Goal: Obtain resource: Download file/media

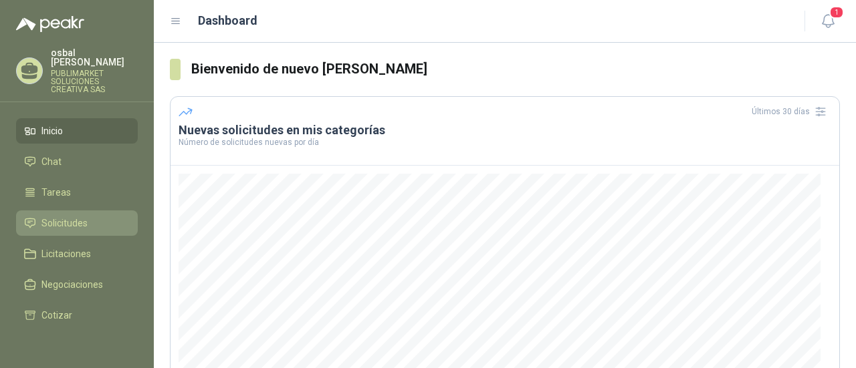
click at [71, 216] on span "Solicitudes" at bounding box center [64, 223] width 46 height 15
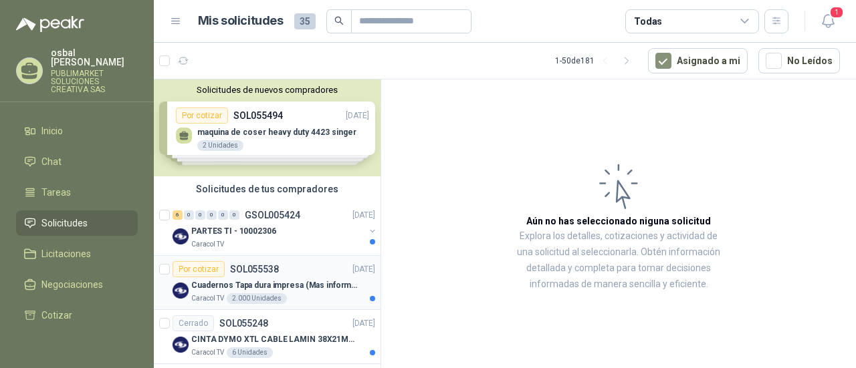
click at [307, 301] on div "Caracol TV 2.000 Unidades" at bounding box center [283, 298] width 184 height 11
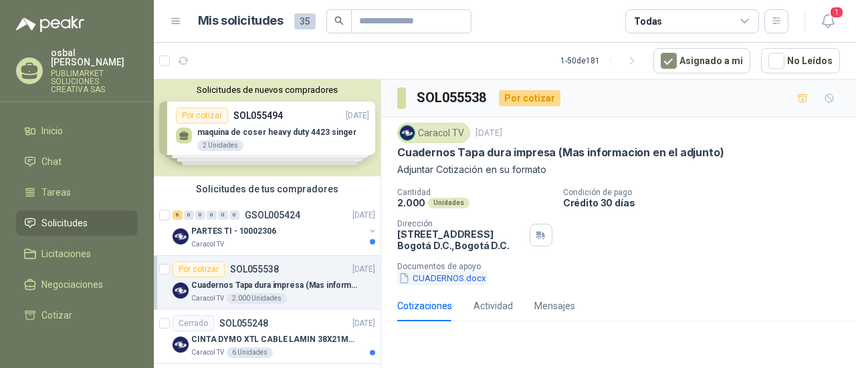
click at [449, 279] on button "CUADERNOS.docx" at bounding box center [442, 278] width 90 height 14
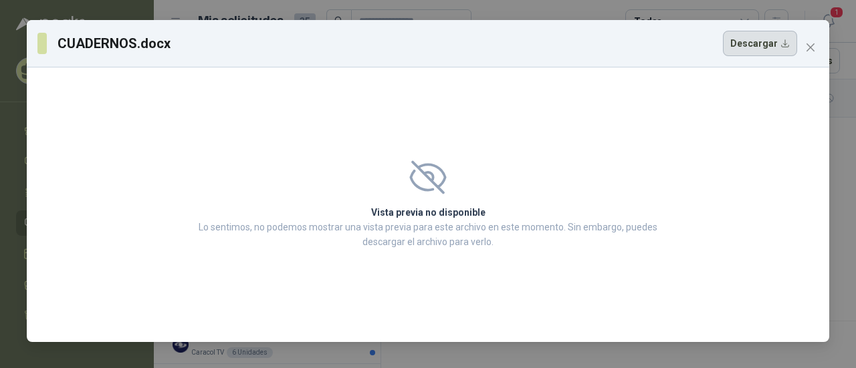
click at [758, 37] on button "Descargar" at bounding box center [760, 43] width 74 height 25
click at [807, 50] on icon "close" at bounding box center [810, 47] width 8 height 8
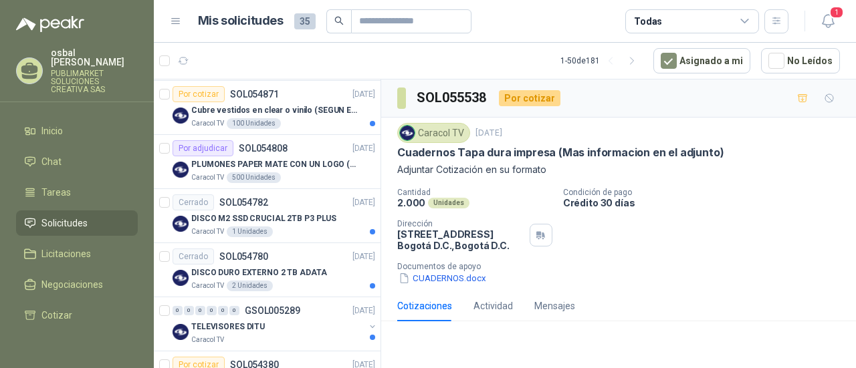
scroll to position [417, 0]
